Goal: Task Accomplishment & Management: Complete application form

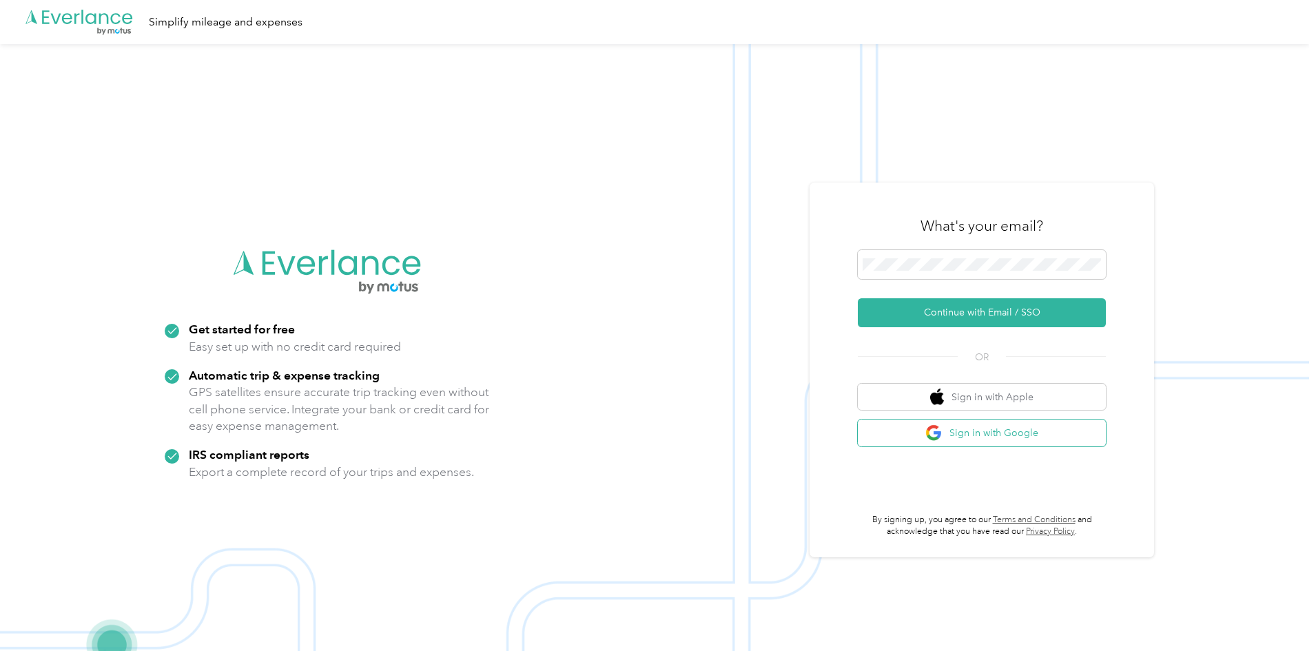
click at [1003, 442] on button "Sign in with Google" at bounding box center [982, 433] width 248 height 27
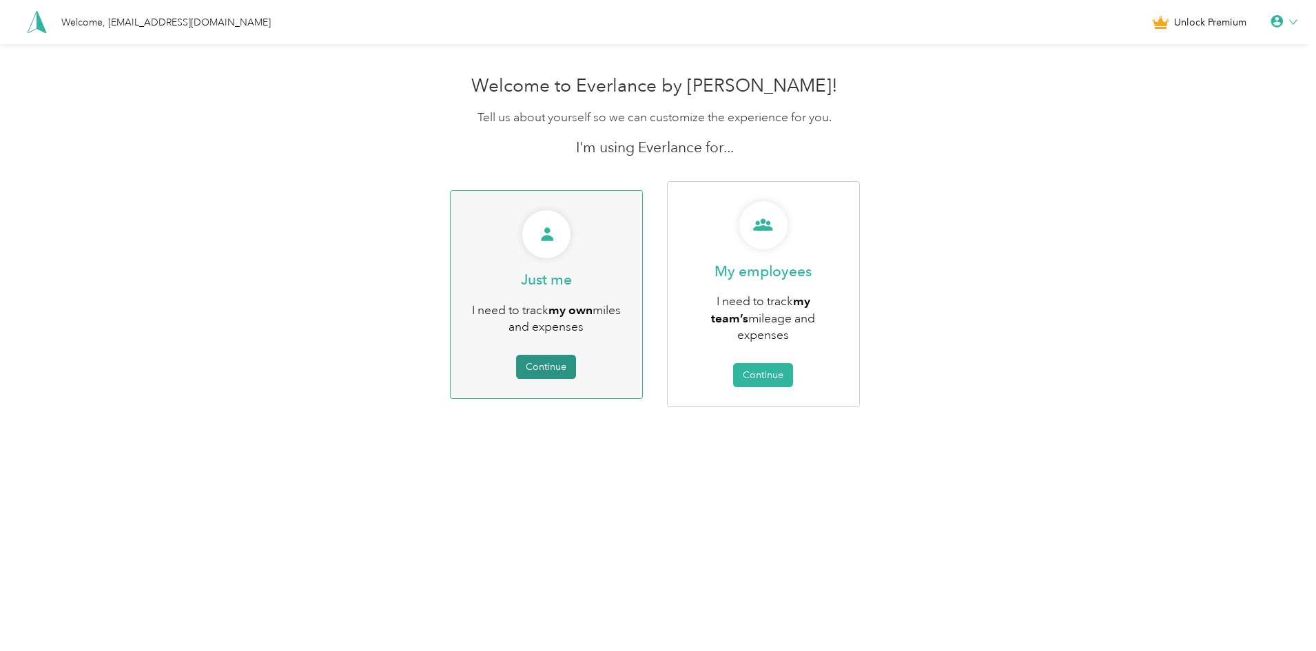
click at [563, 355] on button "Continue" at bounding box center [546, 367] width 60 height 24
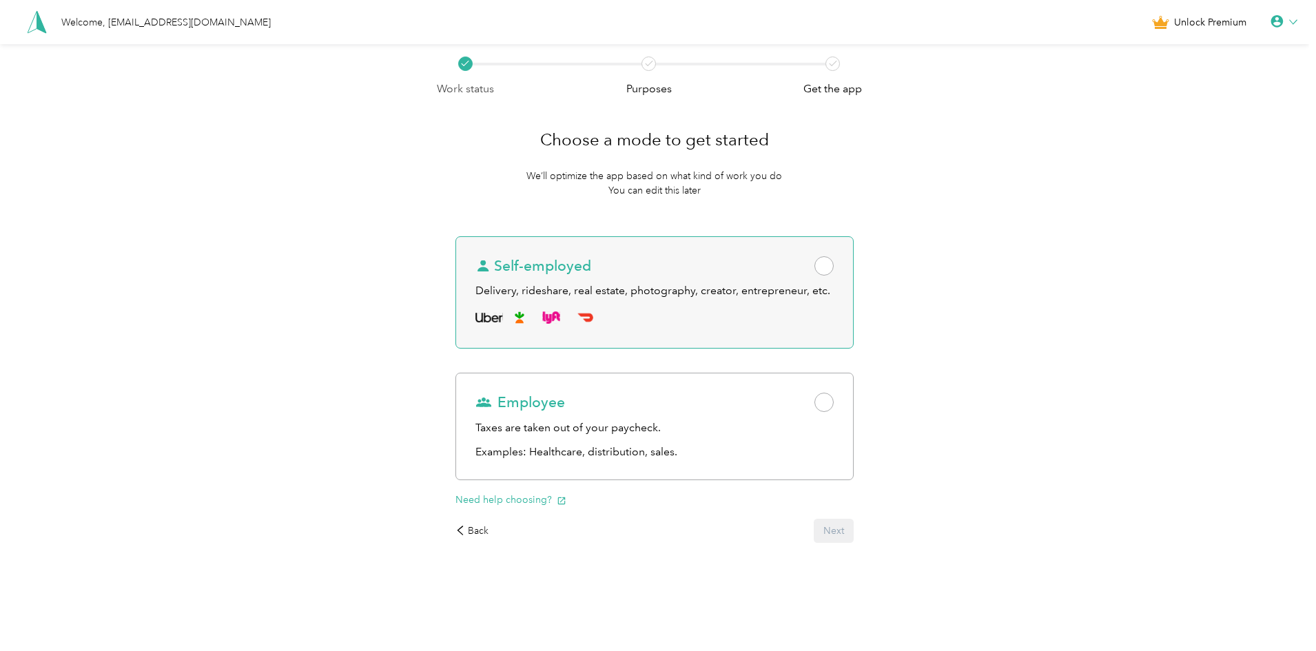
click at [742, 288] on div "Delivery, rideshare, real estate, photography, creator, entrepreneur, etc." at bounding box center [654, 291] width 358 height 17
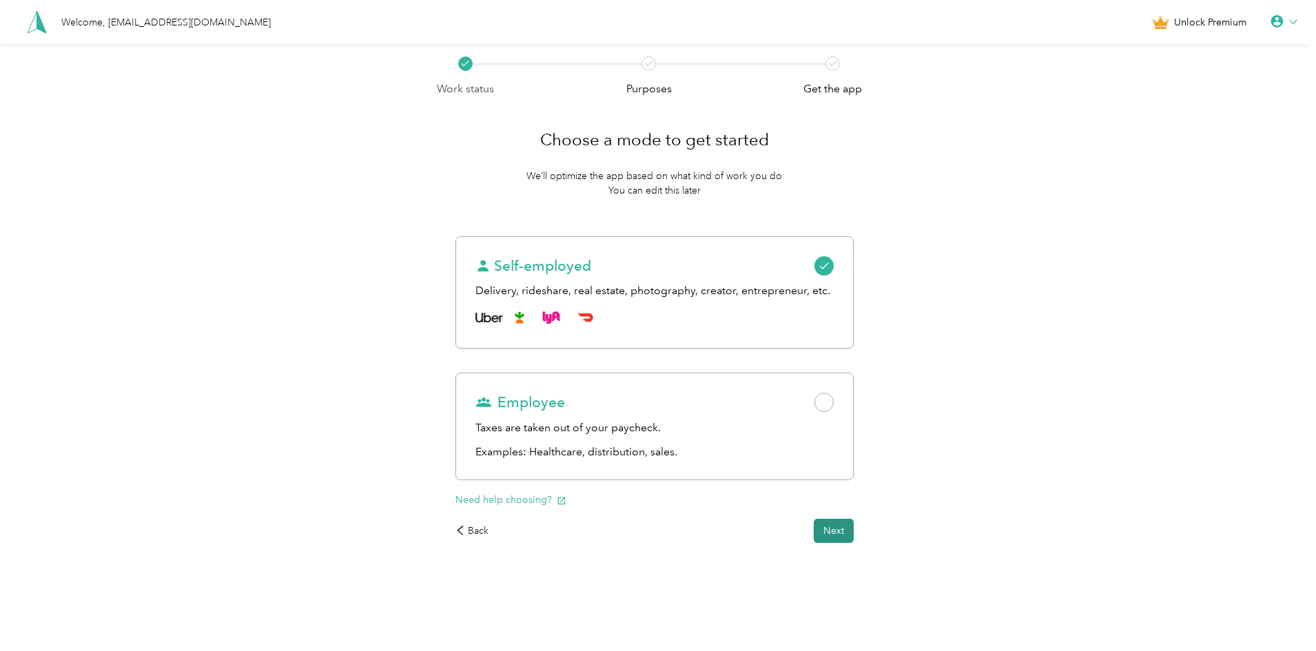
click at [853, 526] on button "Next" at bounding box center [834, 531] width 40 height 24
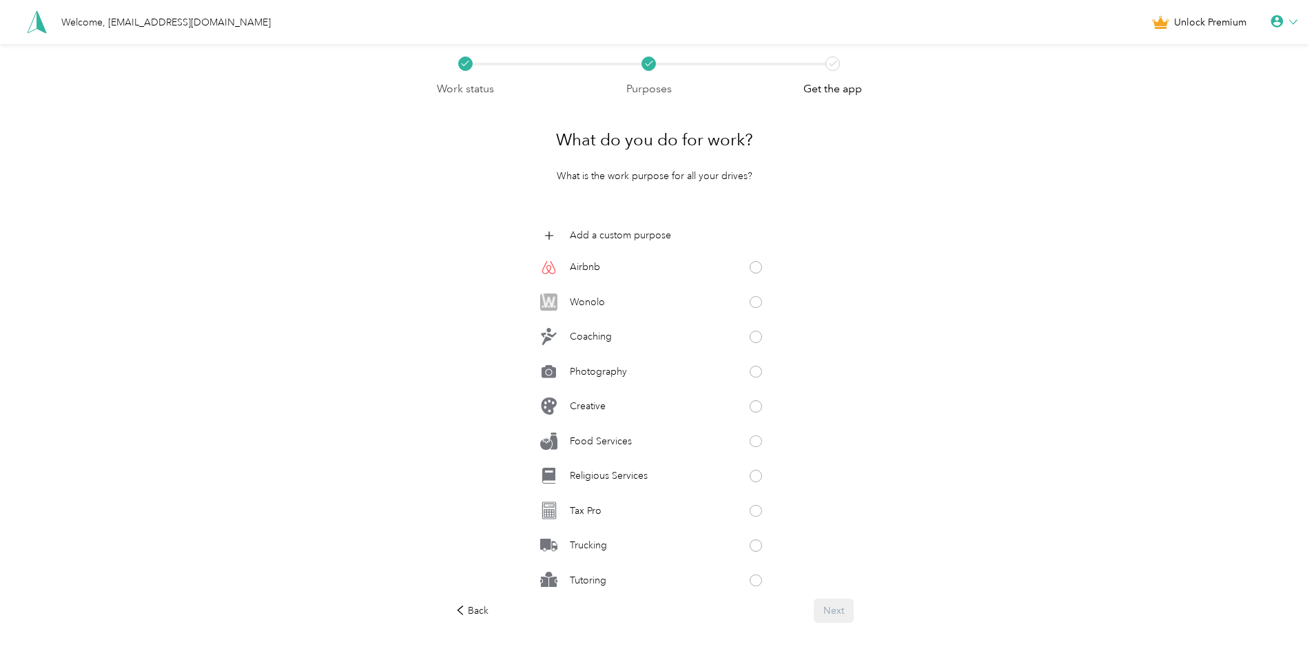
scroll to position [606, 0]
click at [731, 357] on div "Photography" at bounding box center [654, 365] width 238 height 28
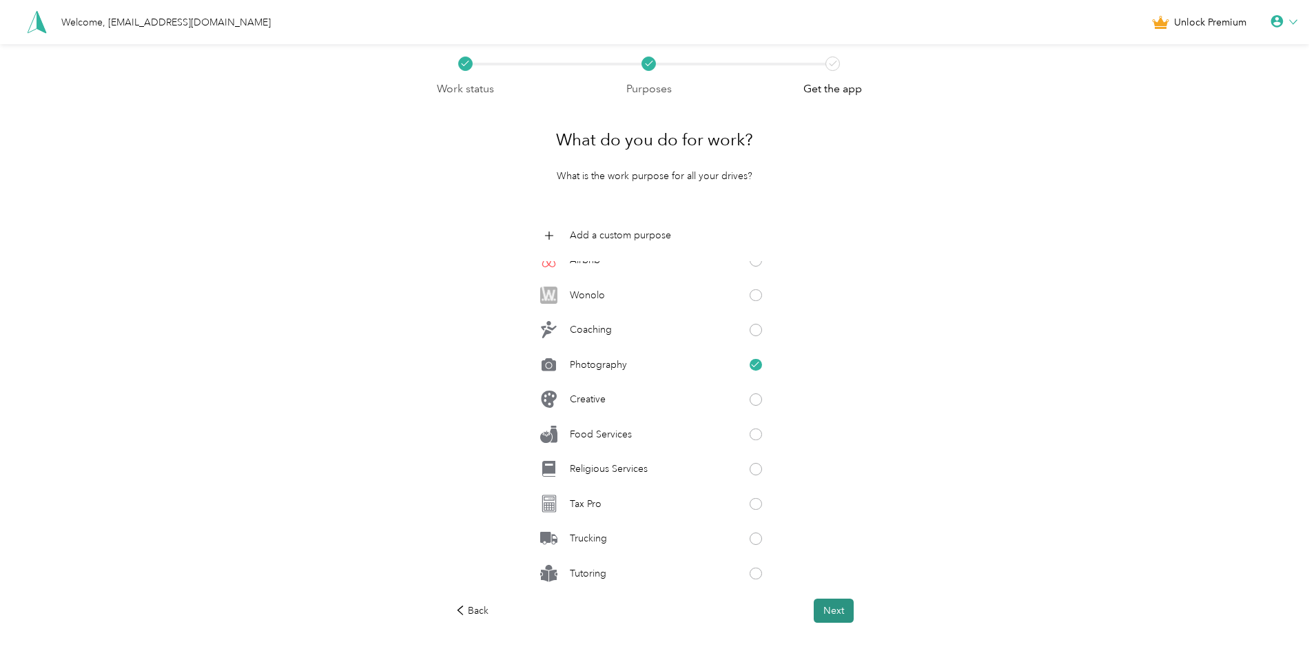
click at [831, 618] on button "Next" at bounding box center [834, 611] width 40 height 24
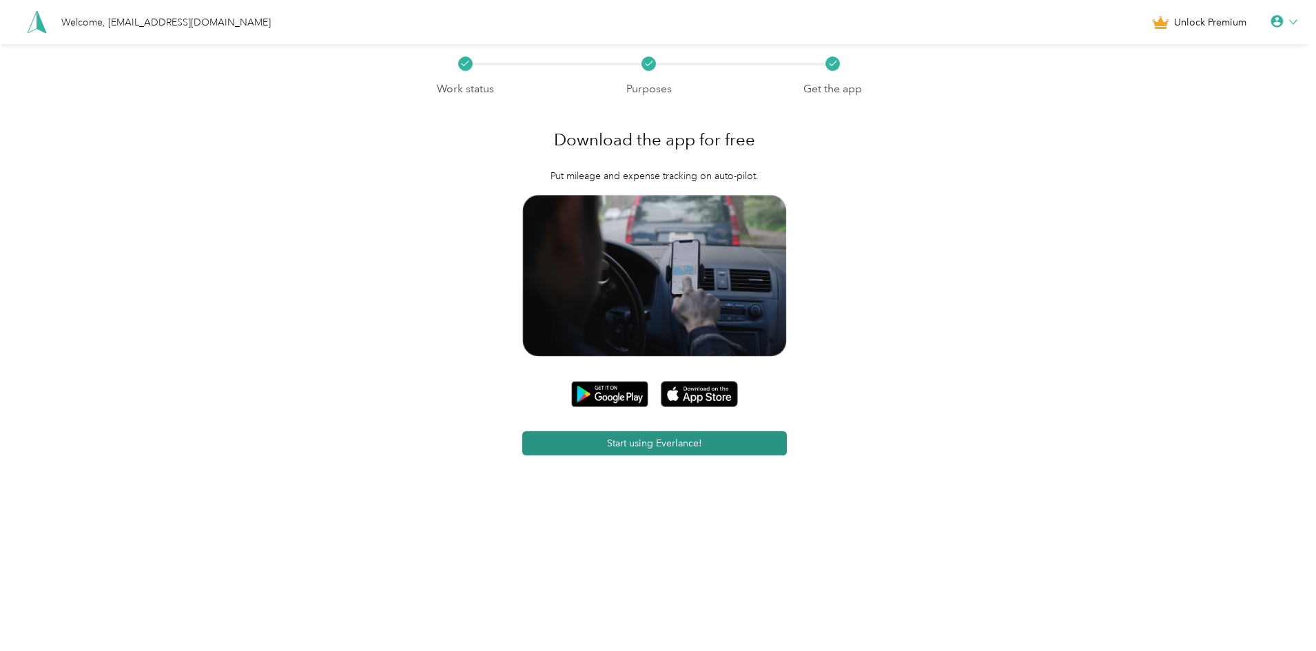
click at [684, 447] on button "Start using Everlance!" at bounding box center [654, 443] width 265 height 24
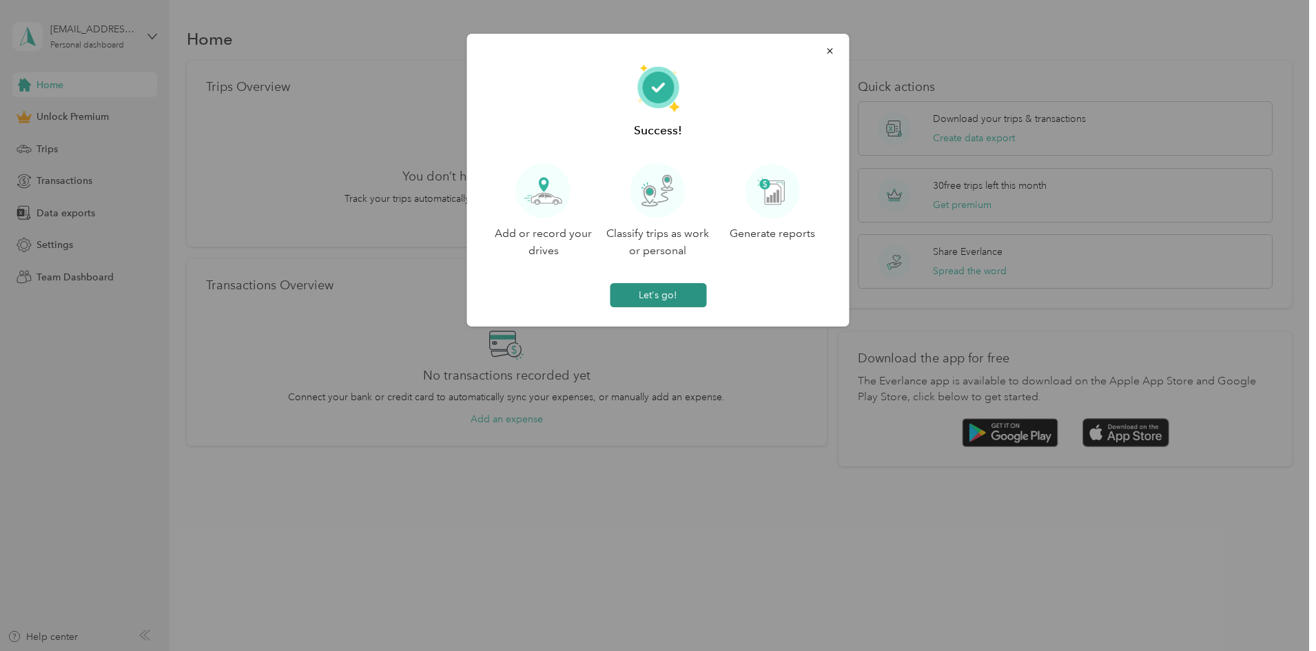
click at [652, 296] on button "Let's go!" at bounding box center [658, 295] width 96 height 24
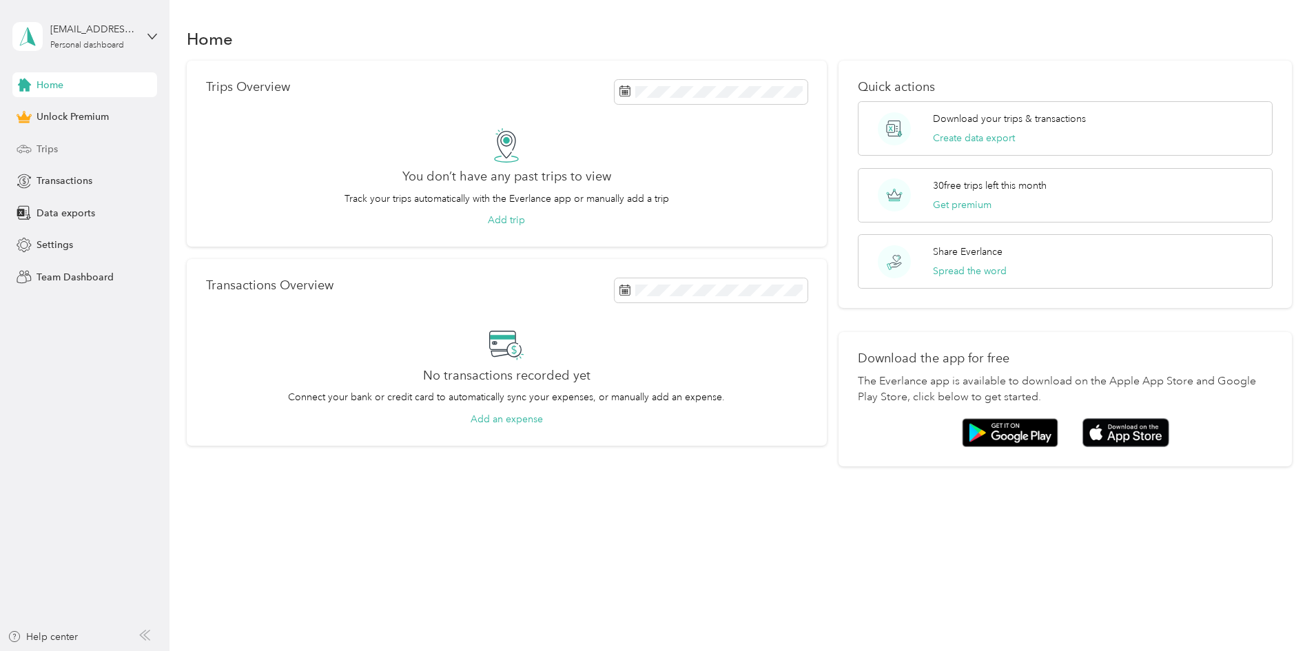
click at [56, 153] on span "Trips" at bounding box center [47, 149] width 21 height 14
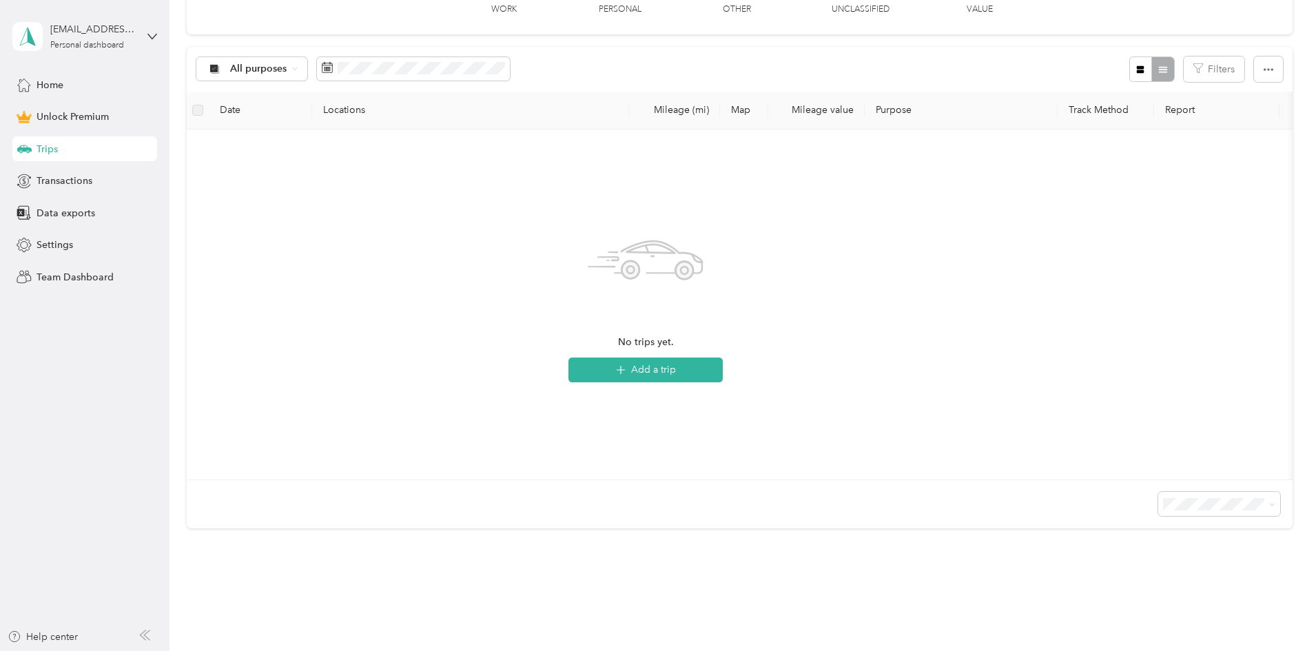
scroll to position [207, 0]
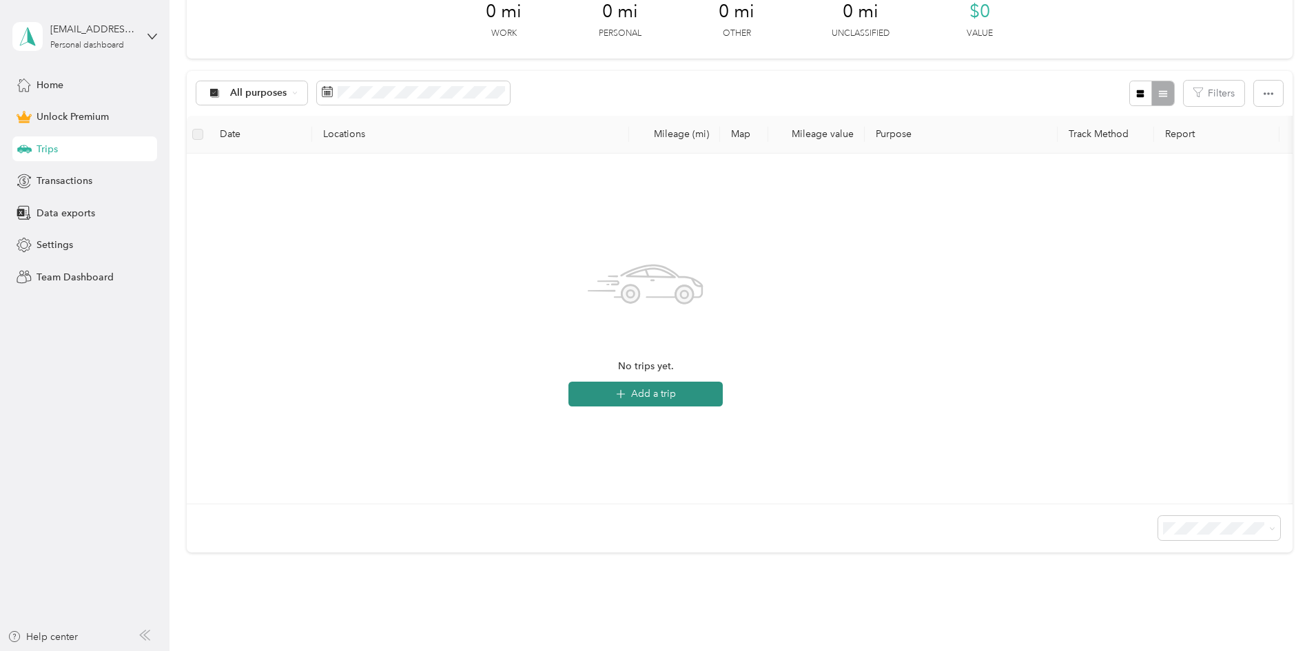
click at [723, 397] on button "Add a trip" at bounding box center [645, 394] width 154 height 25
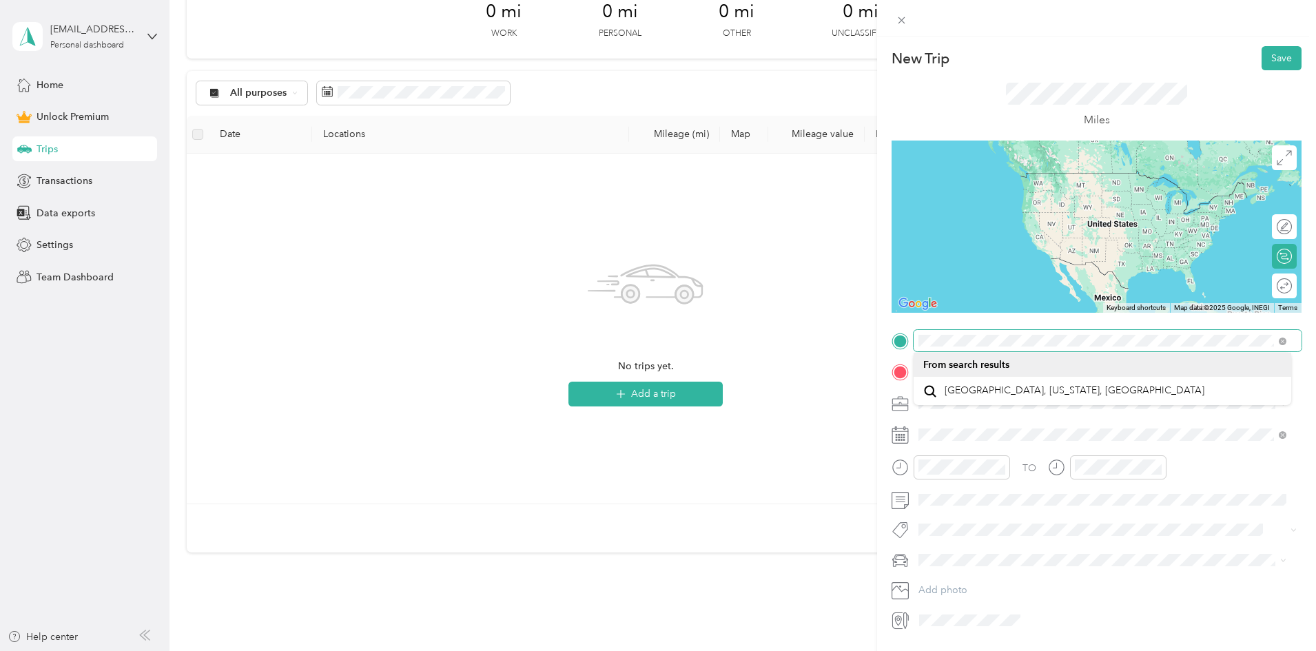
click at [857, 362] on div "New Trip Save This trip cannot be edited because it is either under review, app…" at bounding box center [658, 325] width 1316 height 651
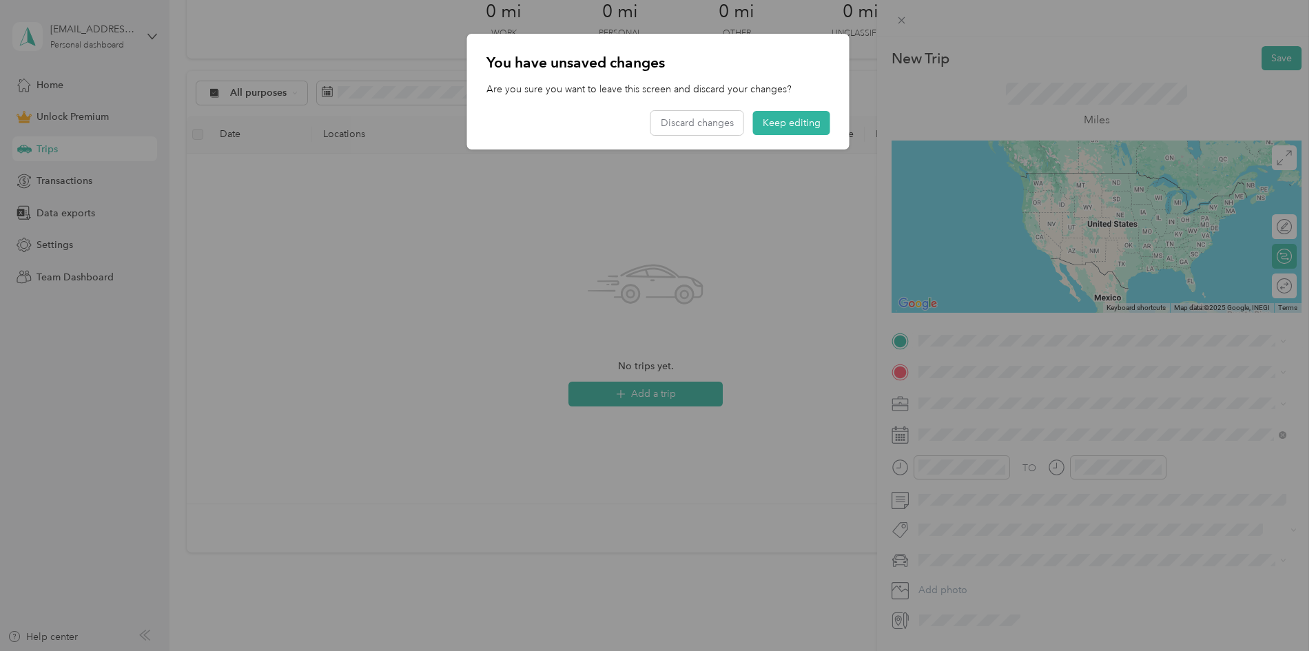
click at [1040, 383] on div "[GEOGRAPHIC_DATA][US_STATE], [GEOGRAPHIC_DATA]" at bounding box center [1102, 388] width 358 height 19
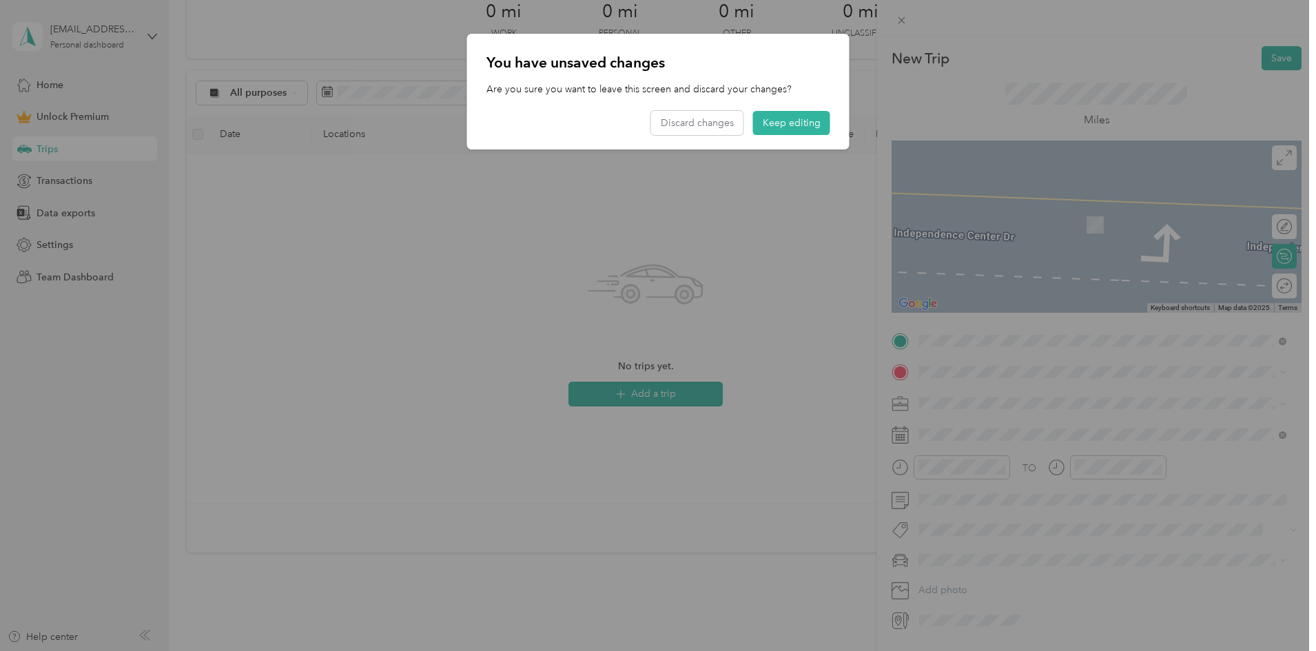
click at [1068, 351] on div at bounding box center [658, 325] width 1316 height 651
click at [797, 126] on button "Keep editing" at bounding box center [791, 123] width 77 height 24
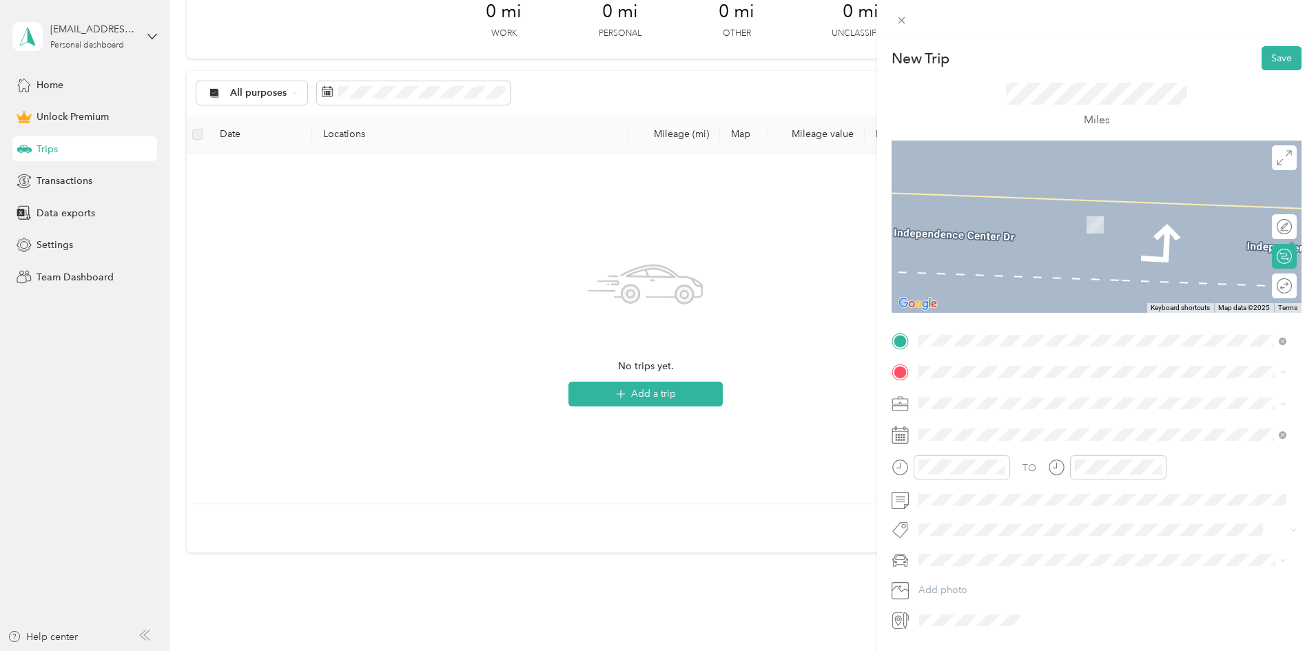
click at [879, 318] on form "New Trip Save This trip cannot be edited because it is either under review, app…" at bounding box center [1096, 338] width 439 height 585
click at [1282, 371] on icon at bounding box center [1283, 372] width 6 height 6
click at [881, 365] on form "New Trip Save This trip cannot be edited because it is either under review, app…" at bounding box center [1096, 338] width 439 height 585
click at [997, 378] on span at bounding box center [1108, 372] width 388 height 22
